Goal: Task Accomplishment & Management: Manage account settings

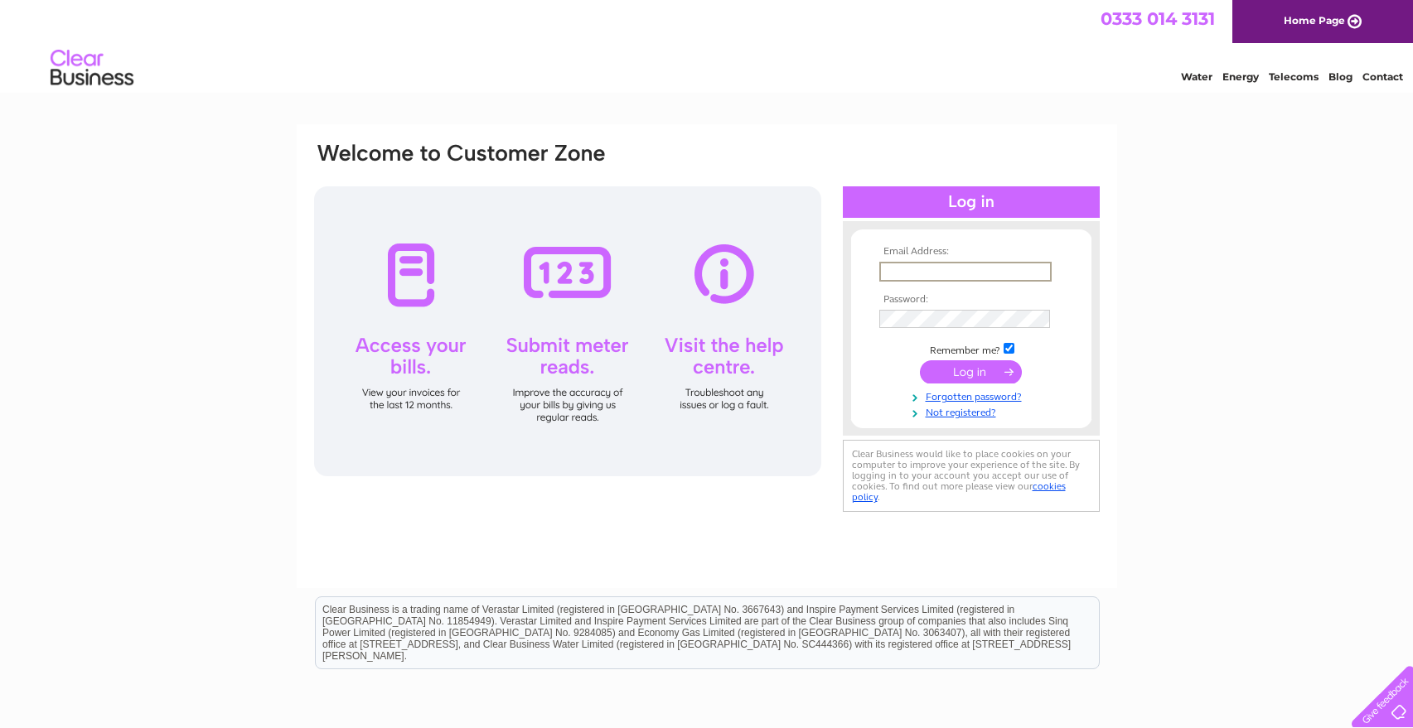
click at [927, 272] on input "text" at bounding box center [965, 272] width 172 height 20
type input "accounts@nortechmarine.co.uk"
click at [920, 361] on input "submit" at bounding box center [971, 372] width 102 height 23
click at [816, 320] on div "Email Address: accounts@nortechmarine.co.uk Password:" at bounding box center [706, 336] width 789 height 391
click at [920, 361] on input "submit" at bounding box center [971, 372] width 102 height 23
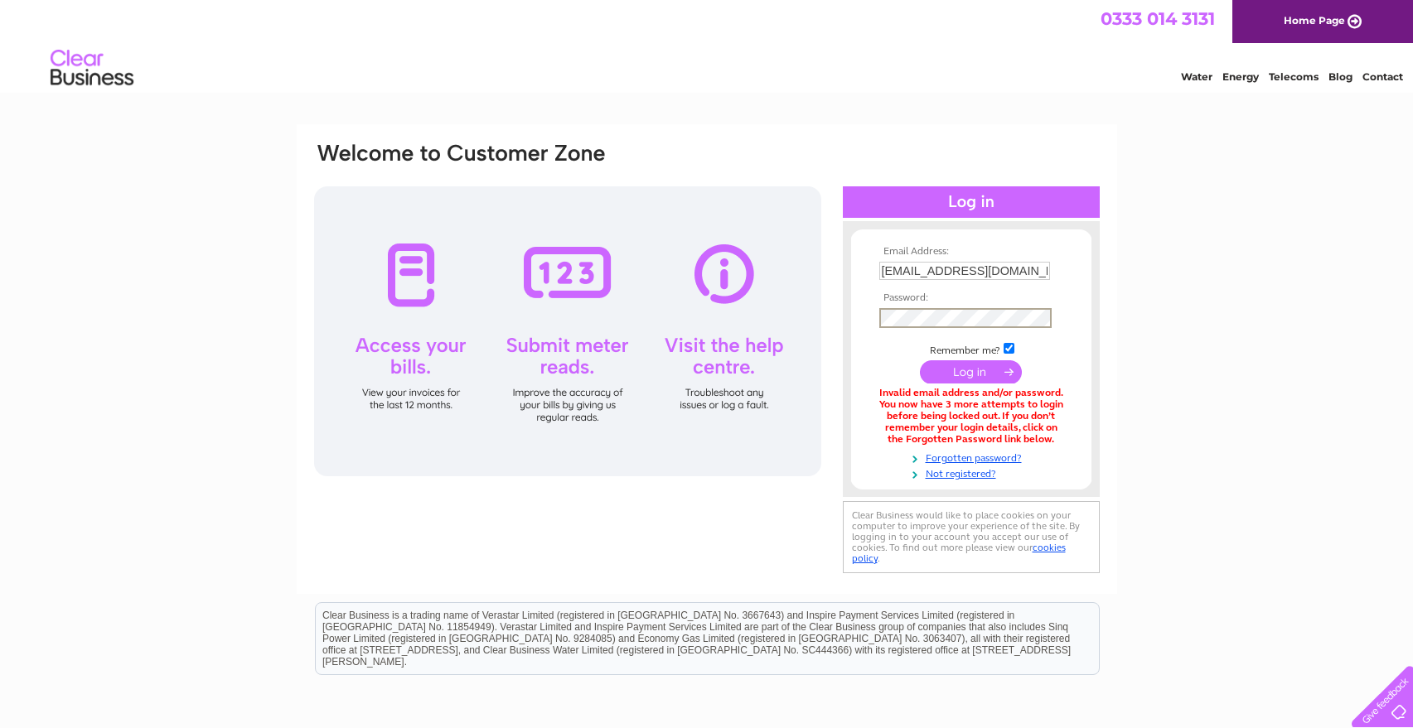
click at [920, 361] on input "submit" at bounding box center [971, 372] width 102 height 23
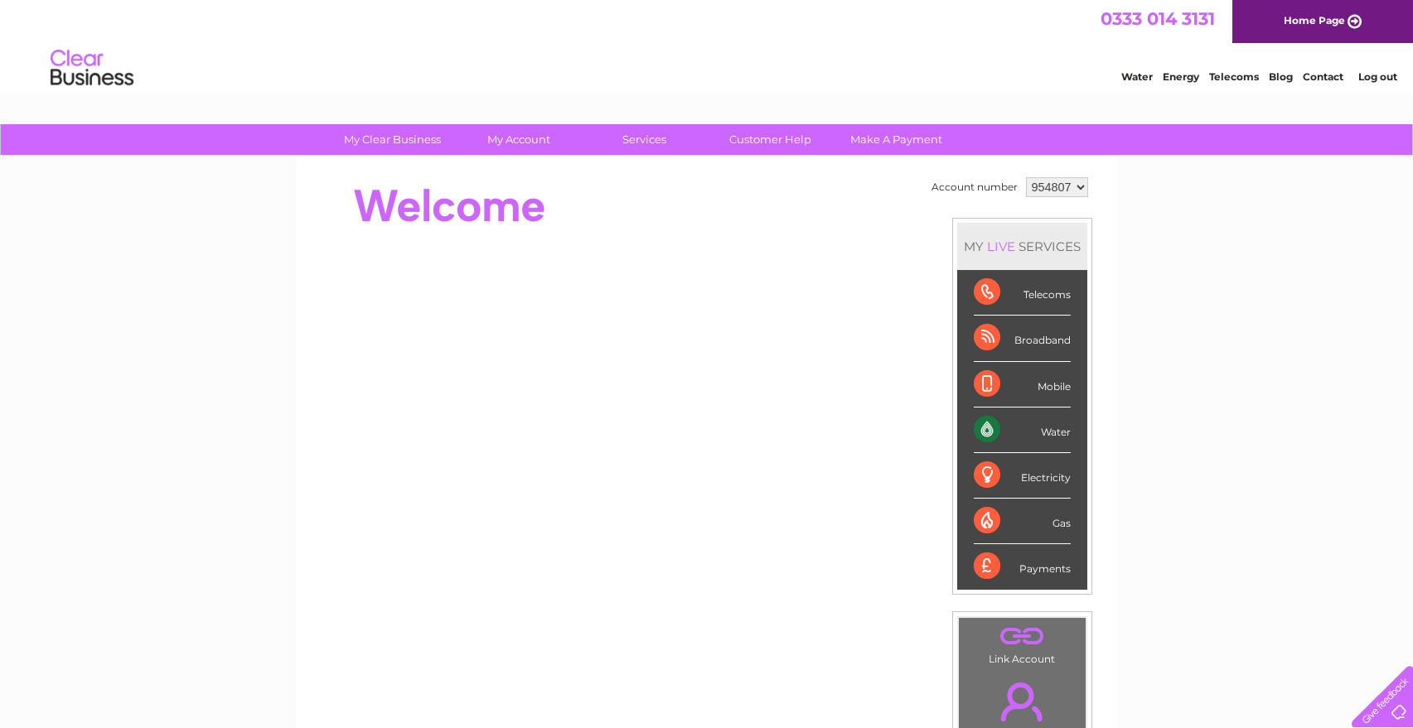
click at [989, 438] on div "Water" at bounding box center [1022, 431] width 97 height 46
click at [1062, 433] on div "Water" at bounding box center [1022, 431] width 97 height 46
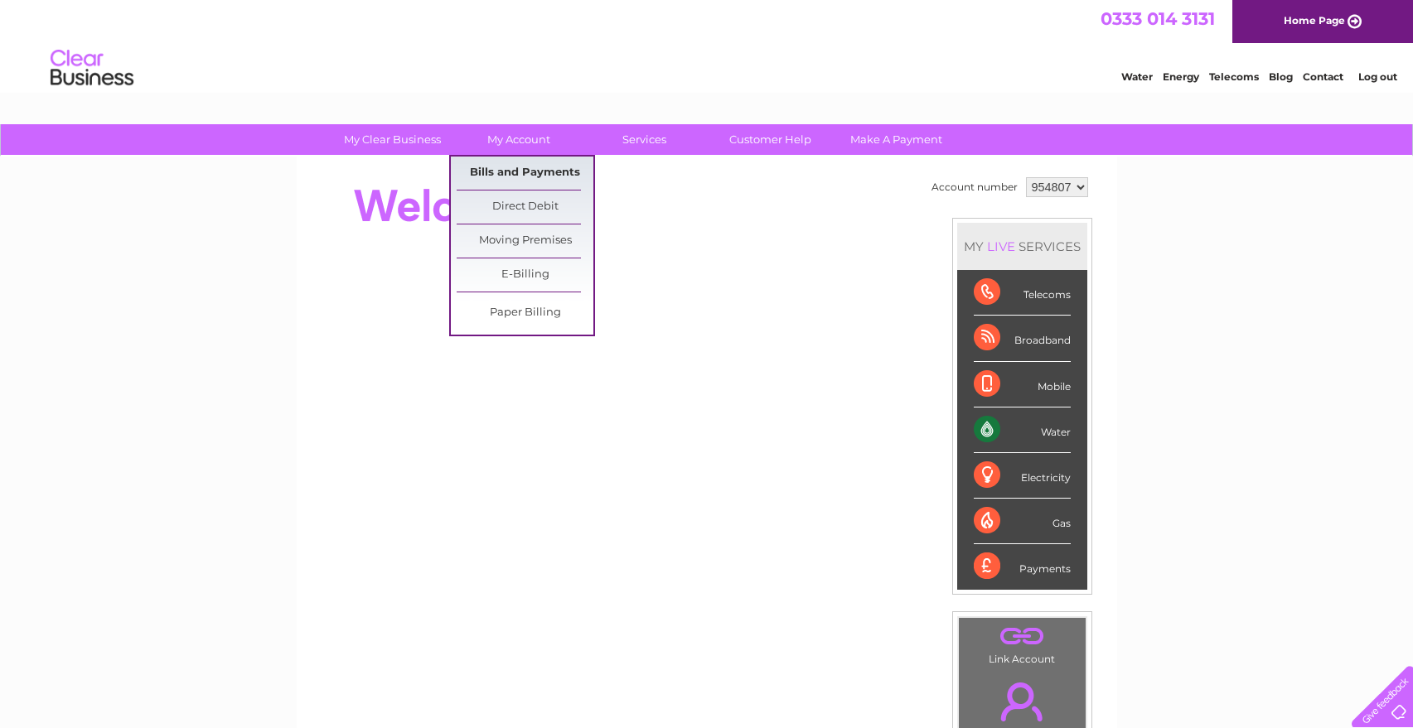
click at [512, 168] on link "Bills and Payments" at bounding box center [525, 173] width 137 height 33
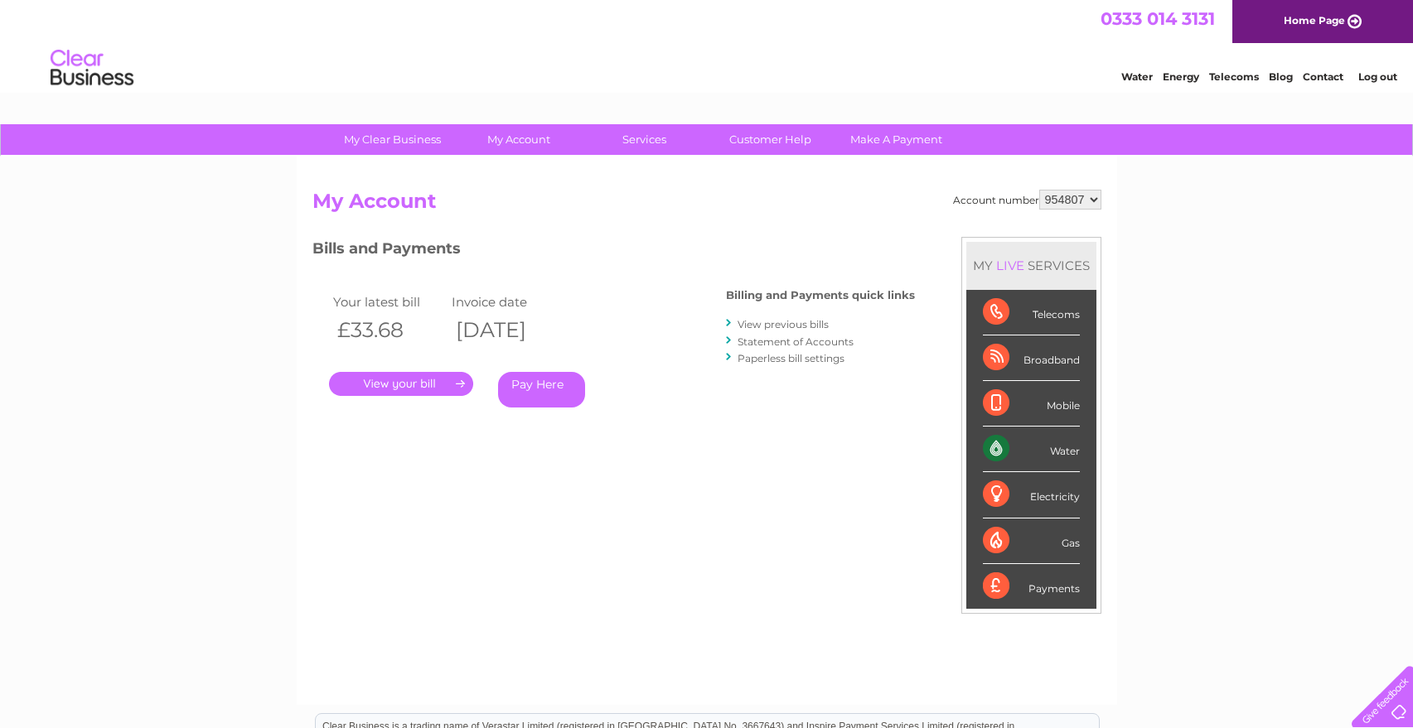
click at [432, 382] on link "." at bounding box center [401, 384] width 144 height 24
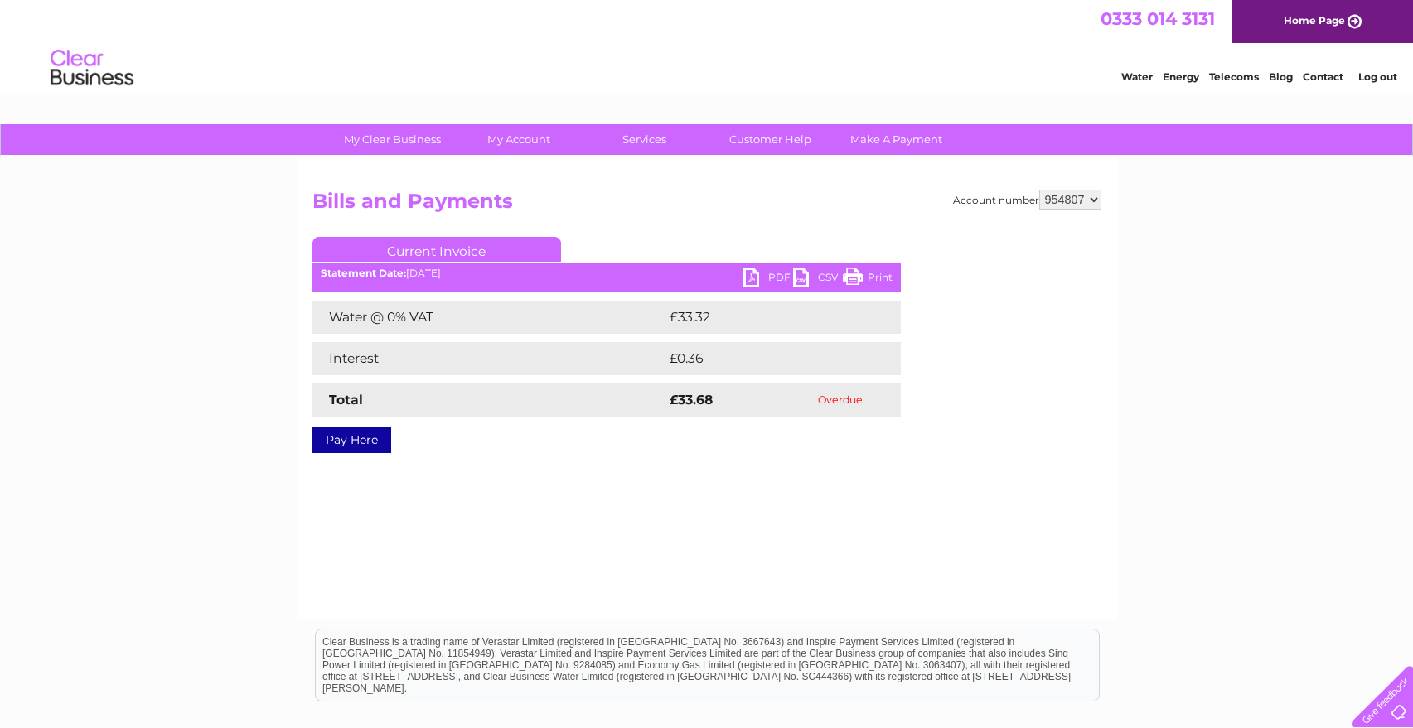
click at [759, 278] on link "PDF" at bounding box center [768, 280] width 50 height 24
